Goal: Ask a question: Seek information or help from site administrators or community

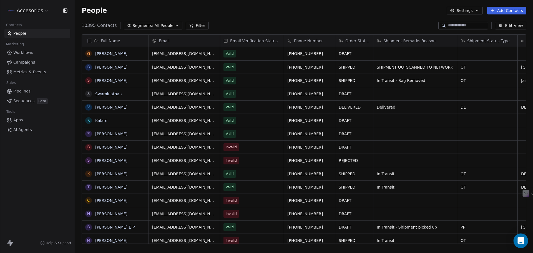
scroll to position [218, 453]
click at [522, 242] on icon "Open Intercom Messenger" at bounding box center [520, 240] width 7 height 7
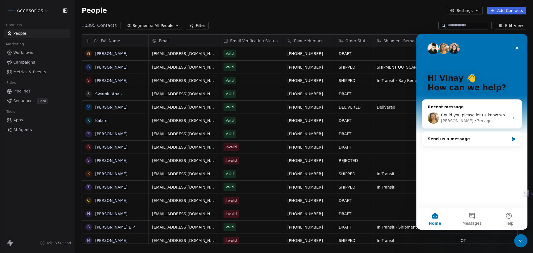
scroll to position [0, 0]
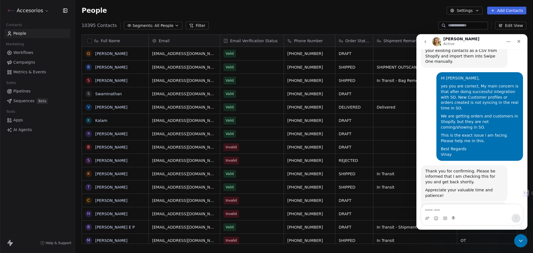
scroll to position [265, 0]
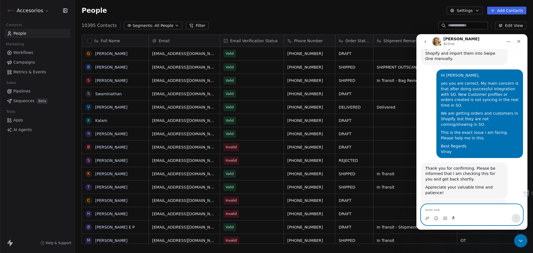
click at [468, 207] on textarea "Message…" at bounding box center [472, 208] width 102 height 9
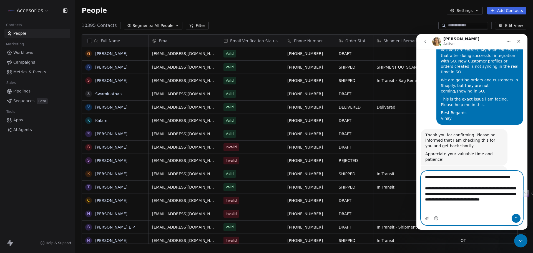
scroll to position [299, 0]
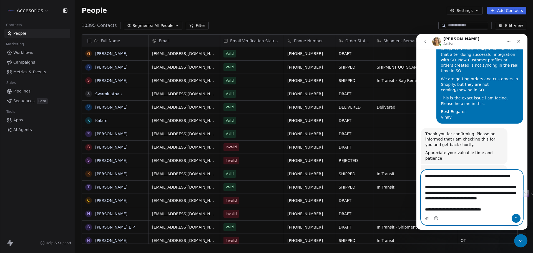
type textarea "**********"
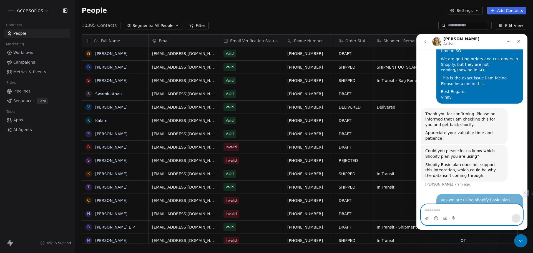
scroll to position [319, 0]
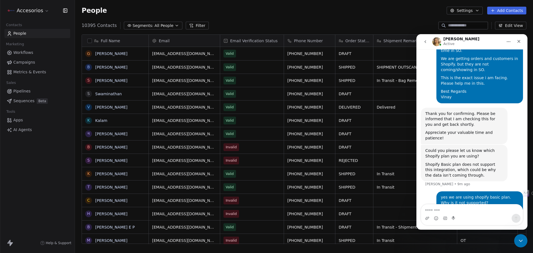
click at [461, 194] on div "yes we are using shopify basic plan. Why is it not supported?" at bounding box center [479, 199] width 78 height 11
drag, startPoint x: 444, startPoint y: 168, endPoint x: 463, endPoint y: 170, distance: 19.0
click at [463, 208] on div "Then how to make it work with shopify. Please make integration work with shopif…" at bounding box center [479, 221] width 78 height 27
click at [465, 208] on div "Then how to make it work with shopify. Please make integration work with shopif…" at bounding box center [479, 221] width 78 height 27
click at [471, 162] on div "Shopify Basic plan does not support this integration, which could be why the da…" at bounding box center [464, 170] width 78 height 16
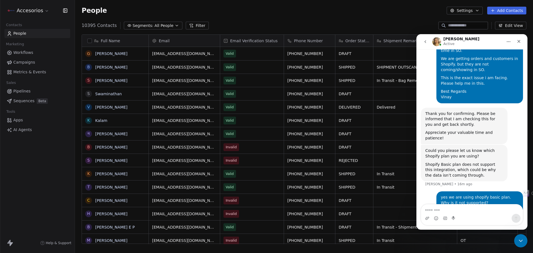
click at [466, 194] on div "yes we are using shopify basic plan. Why is it not supported?" at bounding box center [479, 199] width 78 height 11
drag, startPoint x: 447, startPoint y: 194, endPoint x: 497, endPoint y: 200, distance: 50.8
click at [497, 200] on div "yes we are using shopify basic plan. Why is it not supported? Then how to make …" at bounding box center [471, 222] width 102 height 62
click at [497, 198] on div "yes we are using shopify basic plan. Why is it not supported? Then how to make …" at bounding box center [471, 222] width 102 height 62
drag, startPoint x: 494, startPoint y: 194, endPoint x: 448, endPoint y: 192, distance: 46.4
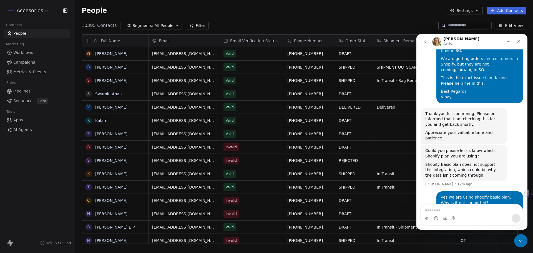
click at [448, 238] on div "They all are available in the basic plan?" at bounding box center [479, 241] width 78 height 6
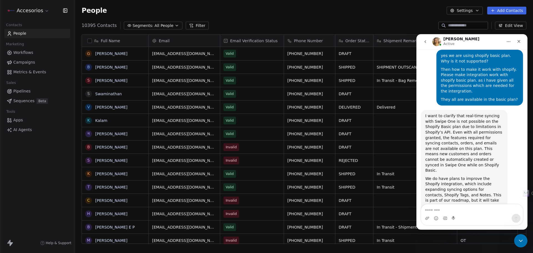
scroll to position [461, 0]
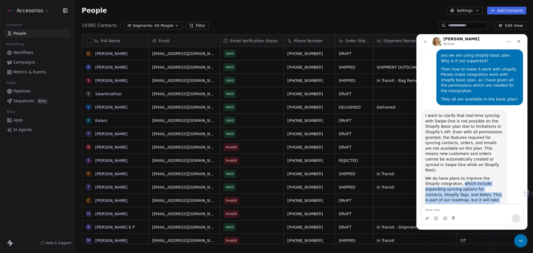
drag, startPoint x: 445, startPoint y: 126, endPoint x: 458, endPoint y: 146, distance: 23.5
click at [458, 176] on div "We do have plans to improve the Shopify integration, which include expanding sy…" at bounding box center [464, 200] width 78 height 49
click at [474, 176] on div "We do have plans to improve the Shopify integration, which include expanding sy…" at bounding box center [464, 200] width 78 height 49
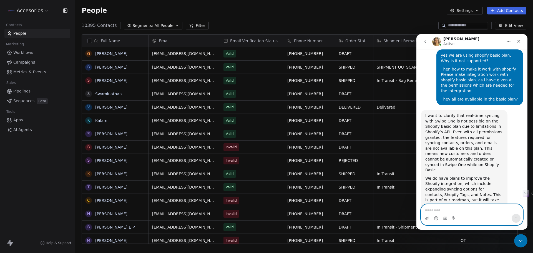
click at [455, 209] on textarea "Message…" at bounding box center [472, 208] width 102 height 9
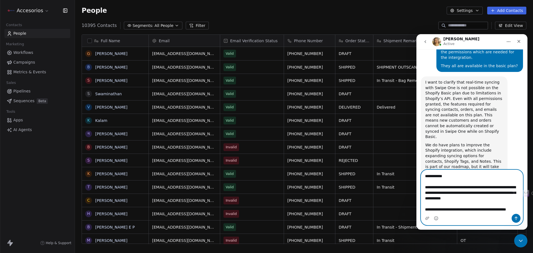
scroll to position [495, 0]
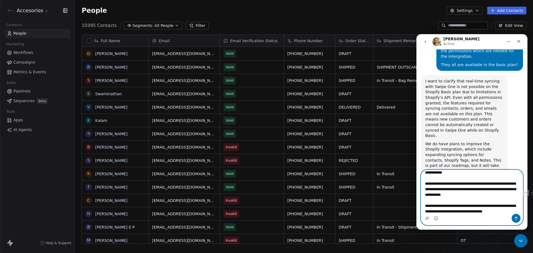
drag, startPoint x: 484, startPoint y: 189, endPoint x: 467, endPoint y: 201, distance: 21.3
click at [467, 201] on textarea "**********" at bounding box center [472, 192] width 102 height 44
click at [486, 195] on textarea "**********" at bounding box center [472, 192] width 102 height 44
drag, startPoint x: 454, startPoint y: 211, endPoint x: 486, endPoint y: 207, distance: 31.8
click at [486, 207] on textarea "**********" at bounding box center [472, 192] width 102 height 44
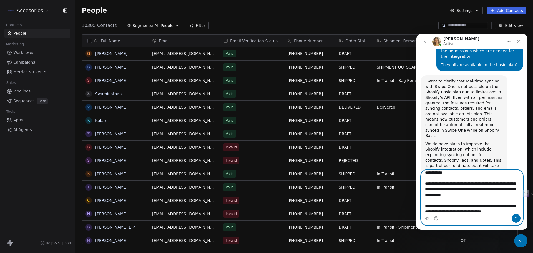
click at [491, 197] on textarea "**********" at bounding box center [472, 192] width 102 height 44
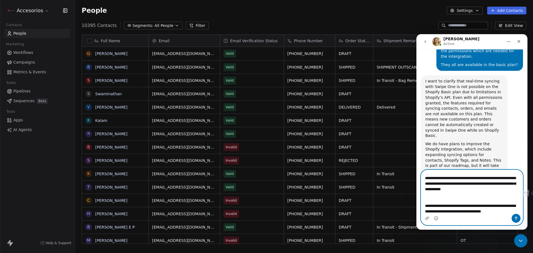
type textarea "**********"
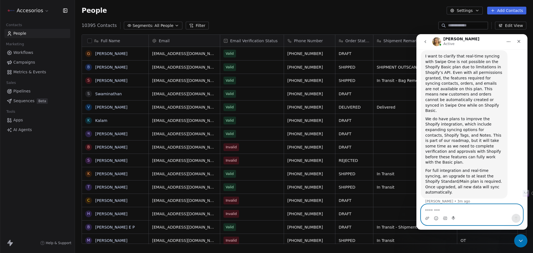
scroll to position [521, 0]
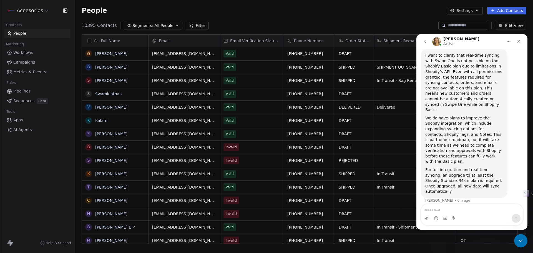
click at [467, 244] on div "Please suggest another alternative for bringing the contacts from shopify to SO…" at bounding box center [479, 252] width 78 height 16
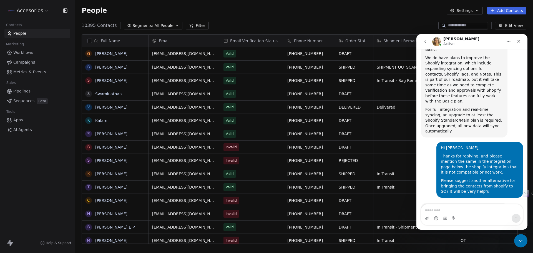
scroll to position [584, 0]
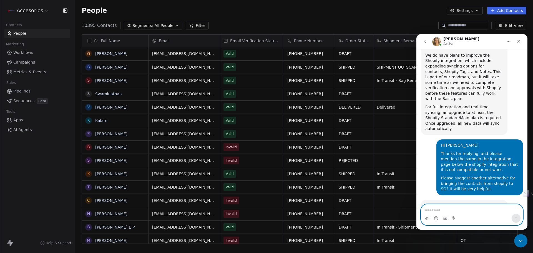
click at [449, 213] on textarea "Message…" at bounding box center [472, 208] width 102 height 9
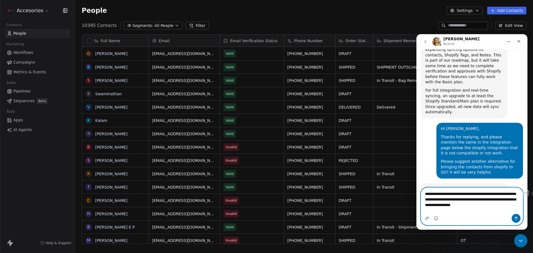
scroll to position [606, 0]
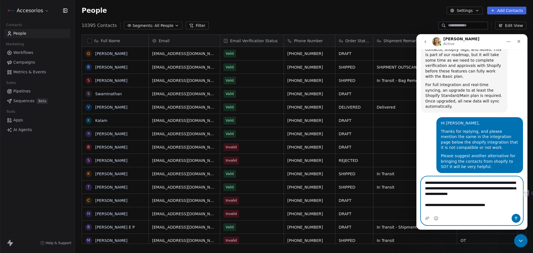
type textarea "**********"
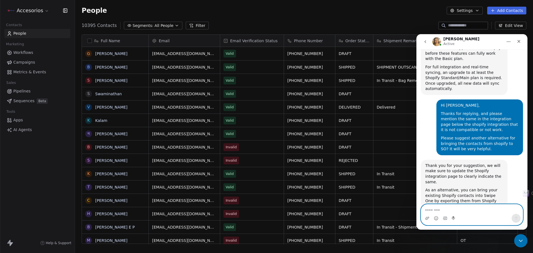
scroll to position [625, 0]
